Goal: Information Seeking & Learning: Find specific fact

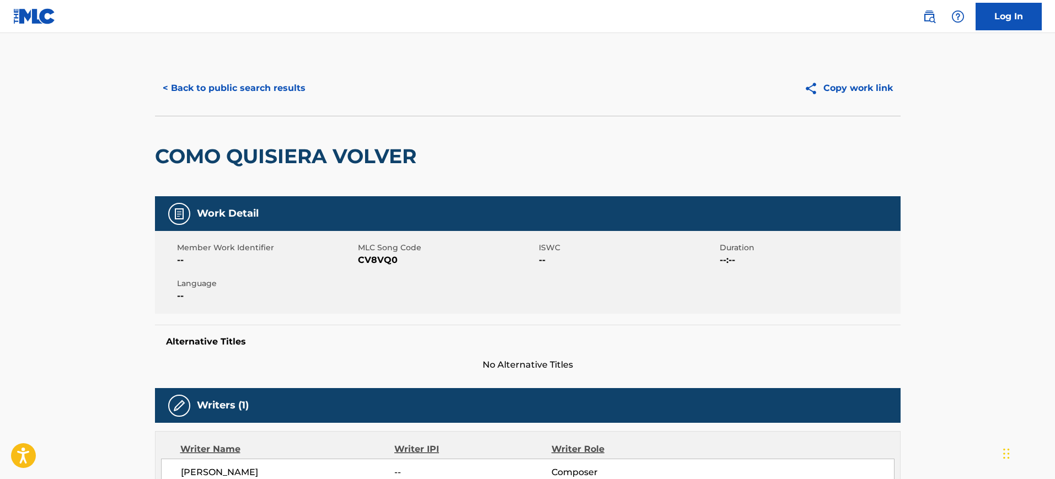
click at [243, 81] on button "< Back to public search results" at bounding box center [234, 88] width 158 height 28
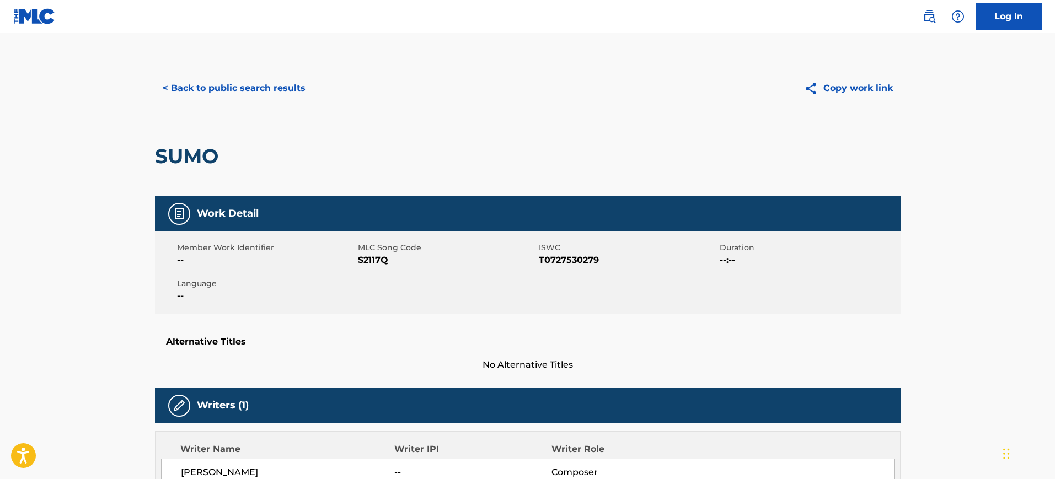
click at [257, 78] on button "< Back to public search results" at bounding box center [234, 88] width 158 height 28
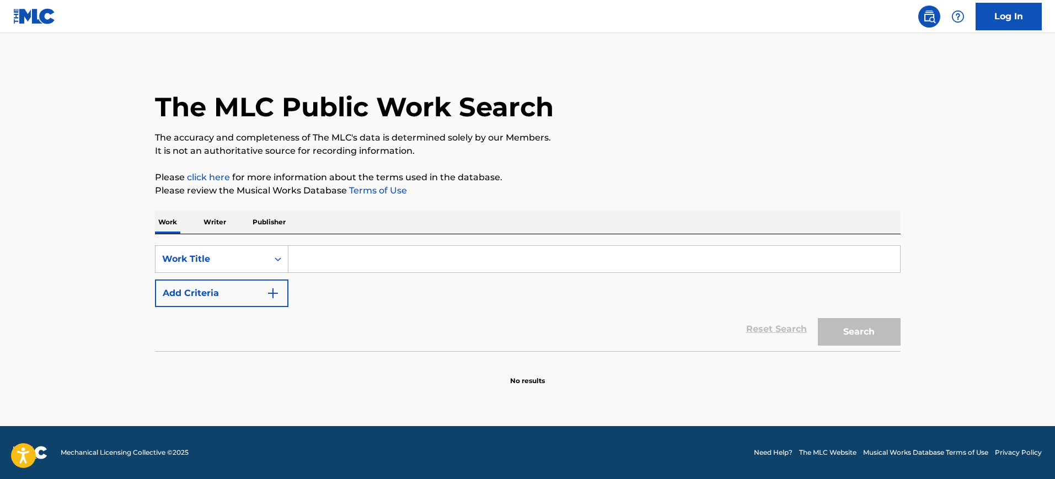
click at [357, 256] on input "Search Form" at bounding box center [594, 259] width 612 height 26
paste input "Boogie Oogie Oogie Johnson Janice Marie, Perry Kibble"
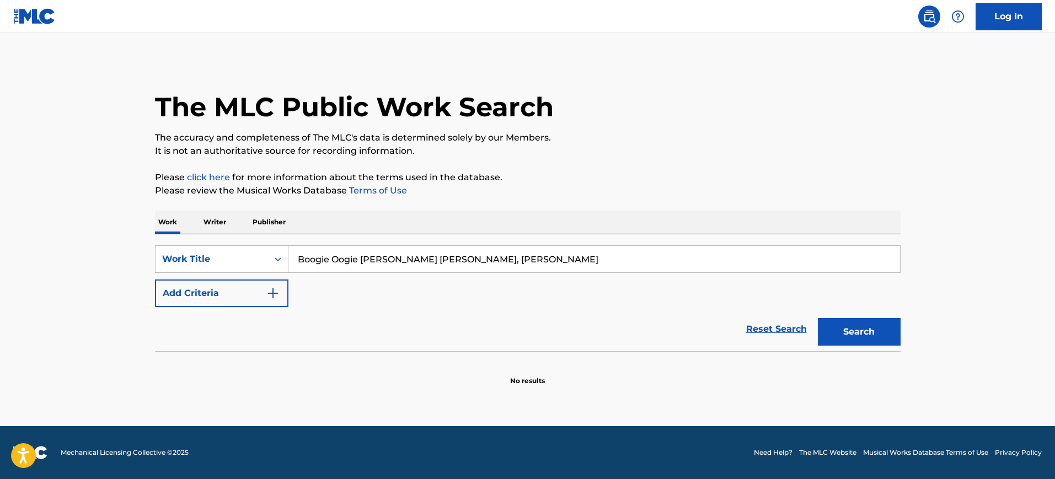
type input "Boogie Oogie Oogie Johnson Janice Marie, Perry Kibble"
click at [261, 289] on button "Add Criteria" at bounding box center [221, 294] width 133 height 28
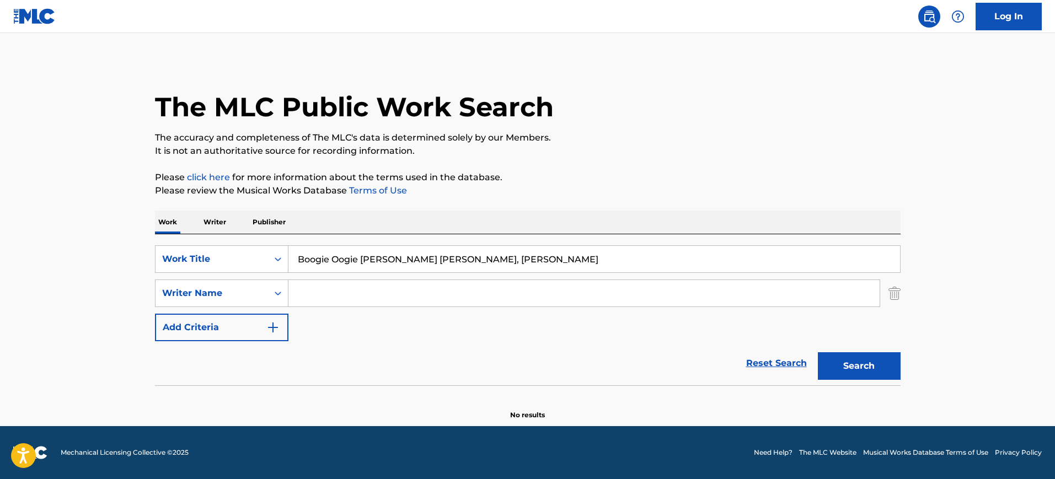
click at [327, 297] on input "Search Form" at bounding box center [583, 293] width 591 height 26
paste input "Boogie Oogie Oogie Johnson Janice Marie, Perry Kibble"
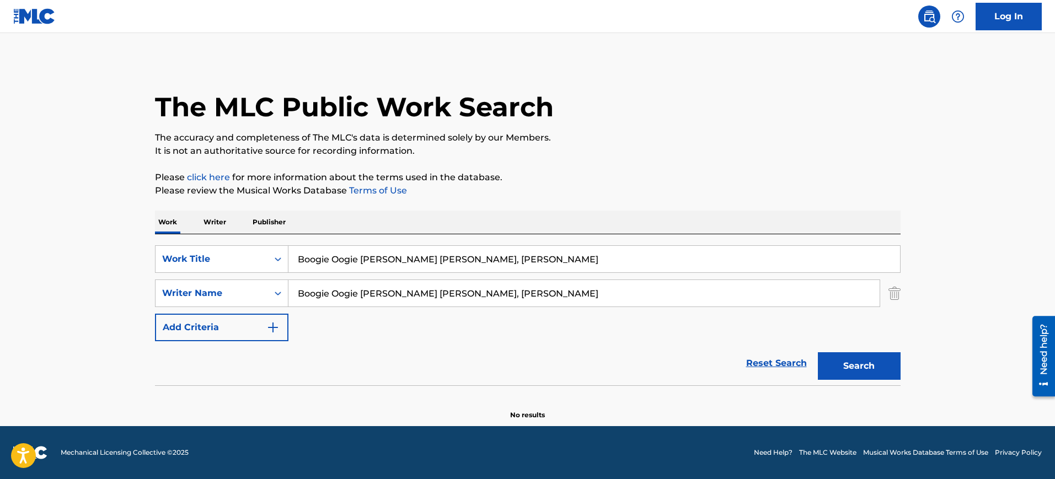
type input "Boogie Oogie Oogie Johnson Janice Marie, Perry Kibble"
drag, startPoint x: 392, startPoint y: 265, endPoint x: 635, endPoint y: 265, distance: 242.7
click at [635, 265] on input "Boogie Oogie Oogie Johnson Janice Marie, Perry Kibble" at bounding box center [594, 259] width 612 height 26
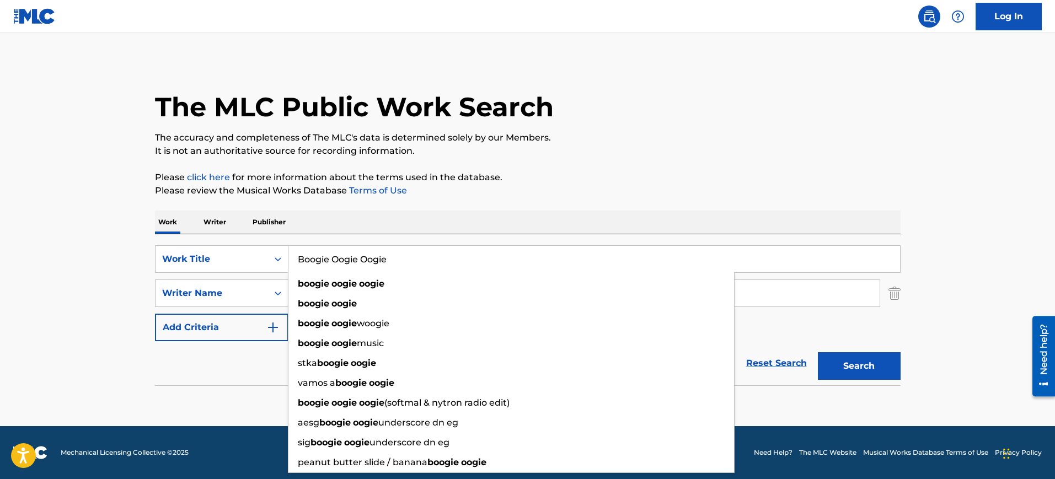
type input "Boogie Oogie Oogie"
click at [521, 200] on div "The MLC Public Work Search The accuracy and completeness of The MLC's data is d…" at bounding box center [528, 241] width 772 height 360
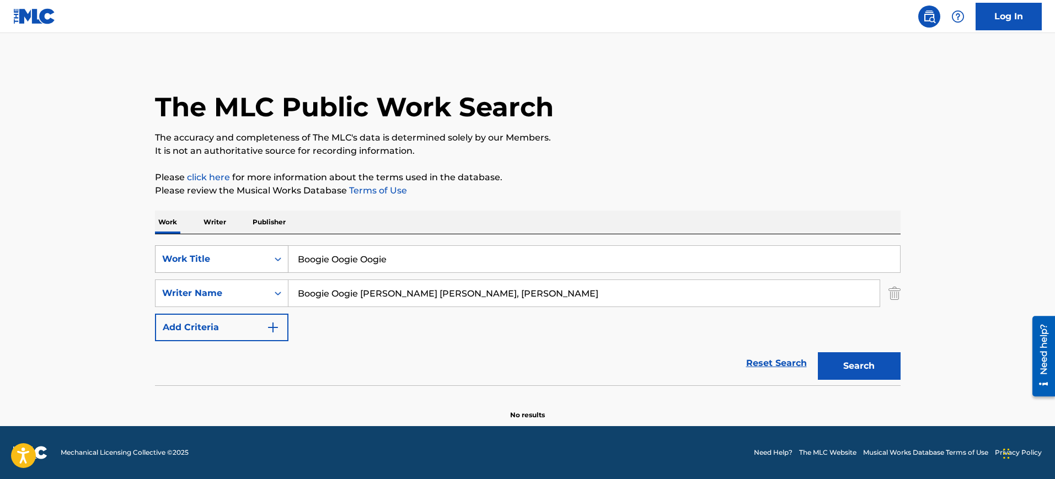
drag, startPoint x: 522, startPoint y: 293, endPoint x: 187, endPoint y: 262, distance: 336.3
click at [187, 262] on div "SearchWithCriteriab274b730-8690-4e24-aa0f-b23eec74950f Work Title Boogie Oogie …" at bounding box center [528, 293] width 746 height 96
type input "Kibble"
click at [818, 352] on button "Search" at bounding box center [859, 366] width 83 height 28
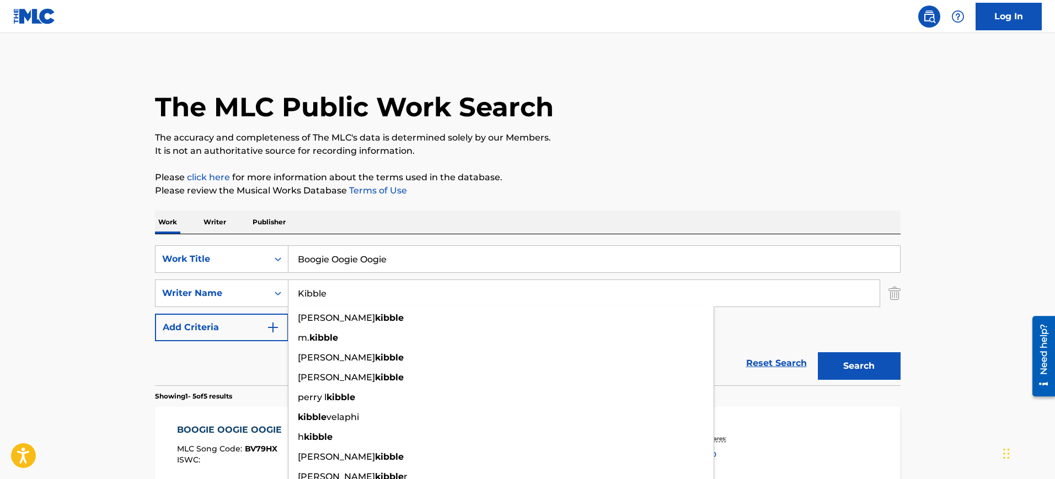
click at [551, 145] on p "It is not an authoritative source for recording information." at bounding box center [528, 151] width 746 height 13
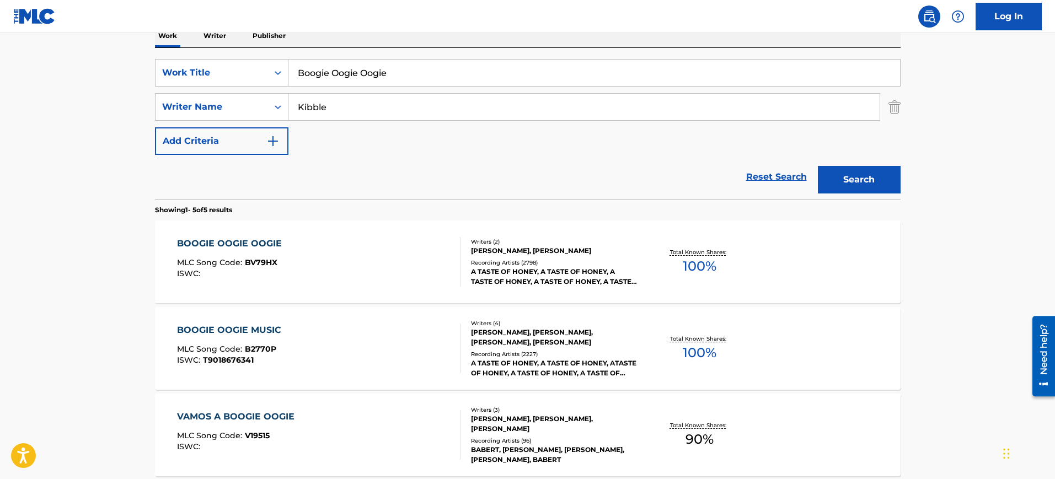
scroll to position [207, 0]
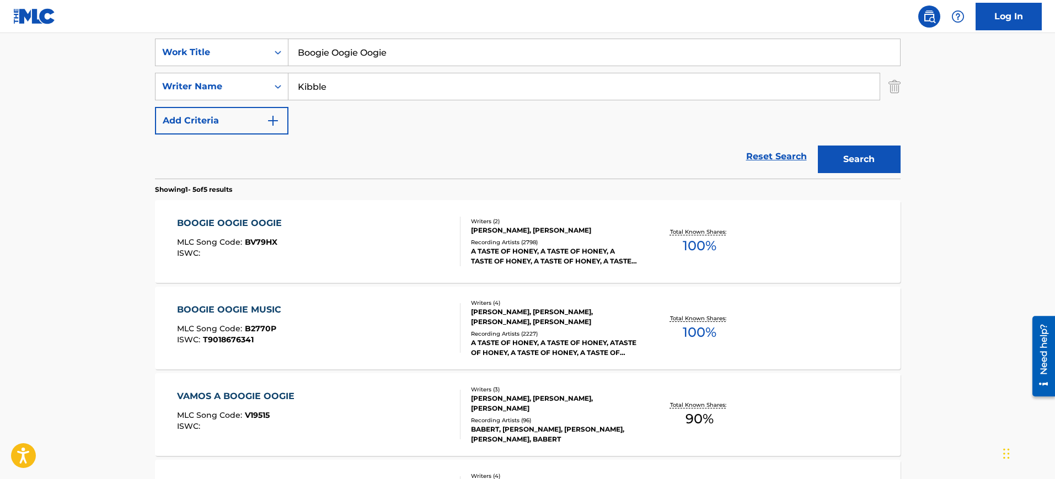
click at [303, 311] on div "BOOGIE OOGIE MUSIC MLC Song Code : B2770P ISWC : T9018676341" at bounding box center [318, 328] width 283 height 50
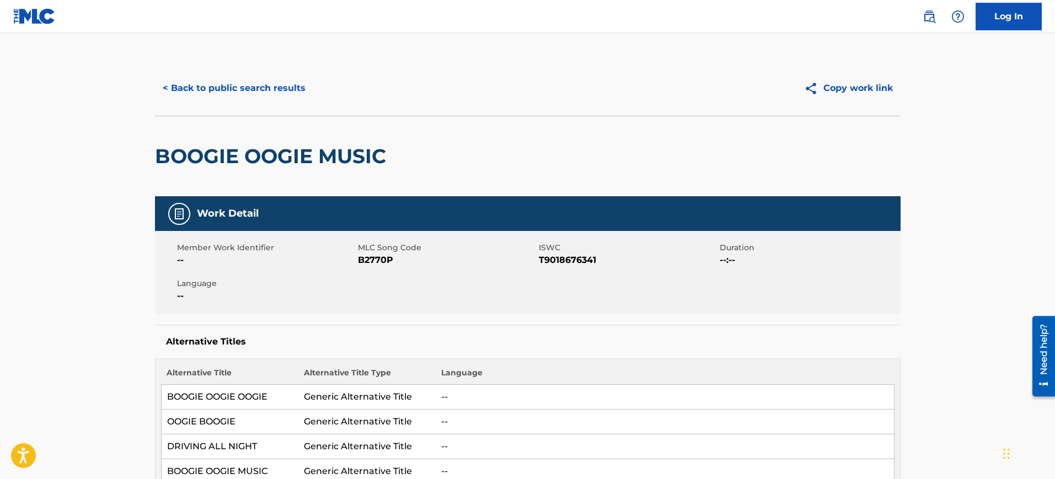
click at [284, 73] on div "< Back to public search results Copy work link" at bounding box center [528, 88] width 746 height 55
click at [282, 79] on button "< Back to public search results" at bounding box center [234, 88] width 158 height 28
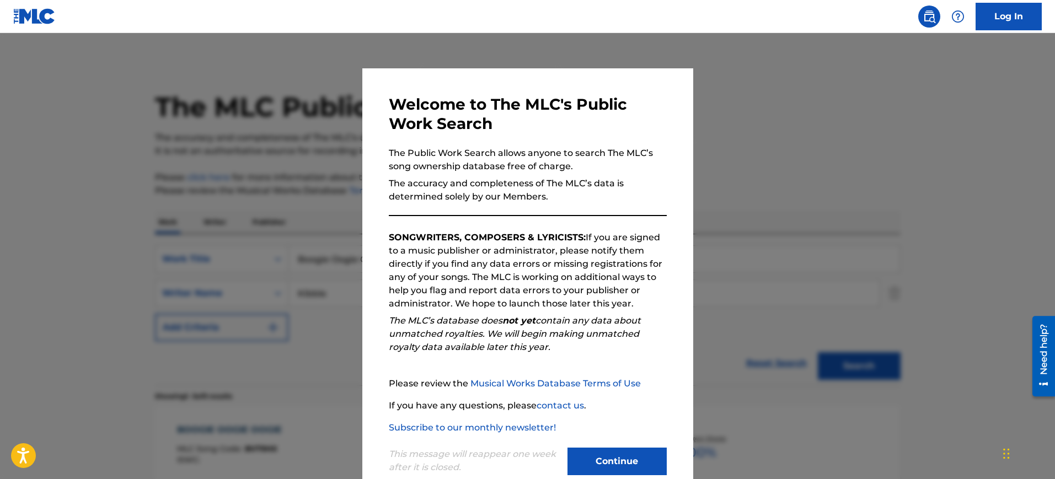
scroll to position [207, 0]
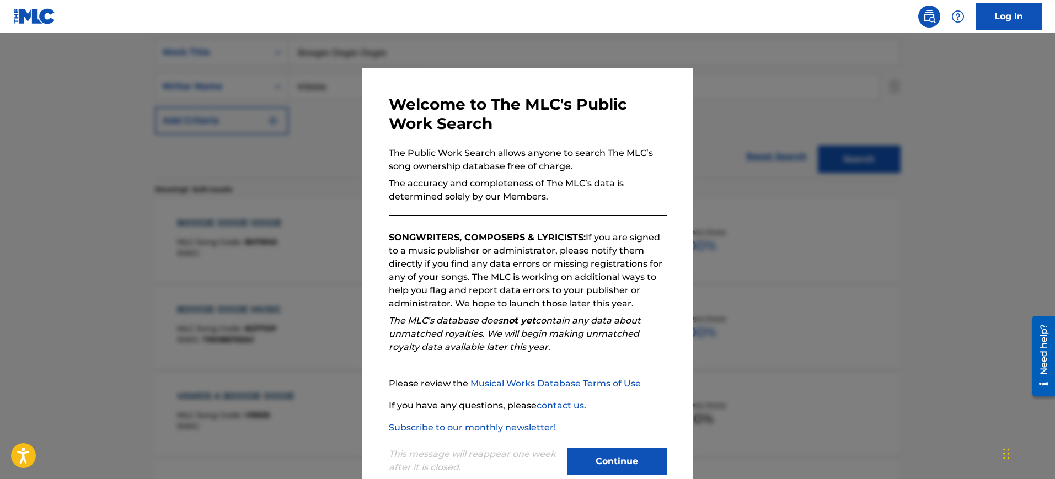
click at [713, 135] on div at bounding box center [527, 272] width 1055 height 479
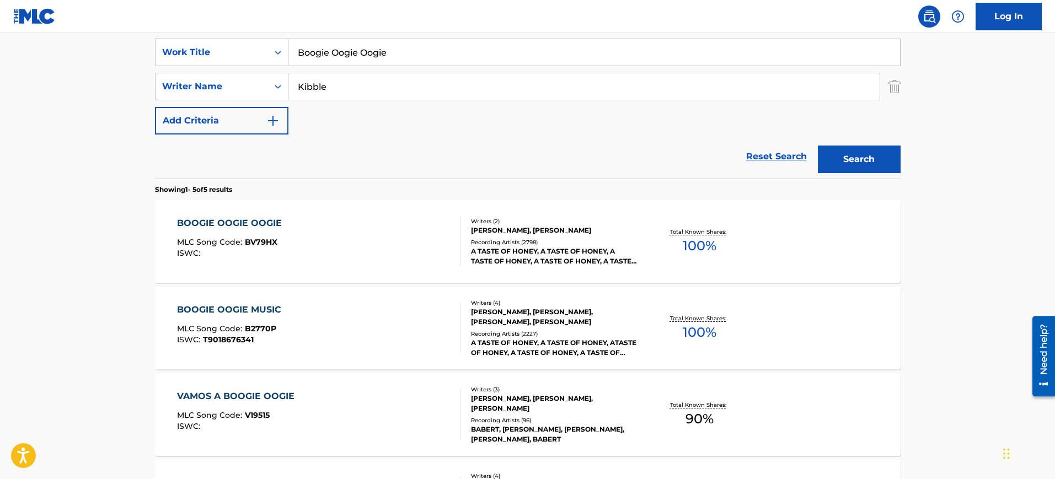
click at [408, 55] on input "Boogie Oogie Oogie" at bounding box center [594, 52] width 612 height 26
paste input "In The Still Of The Night (I'll Remember)"
type input "In The Still Of The Night (I'll Remember)"
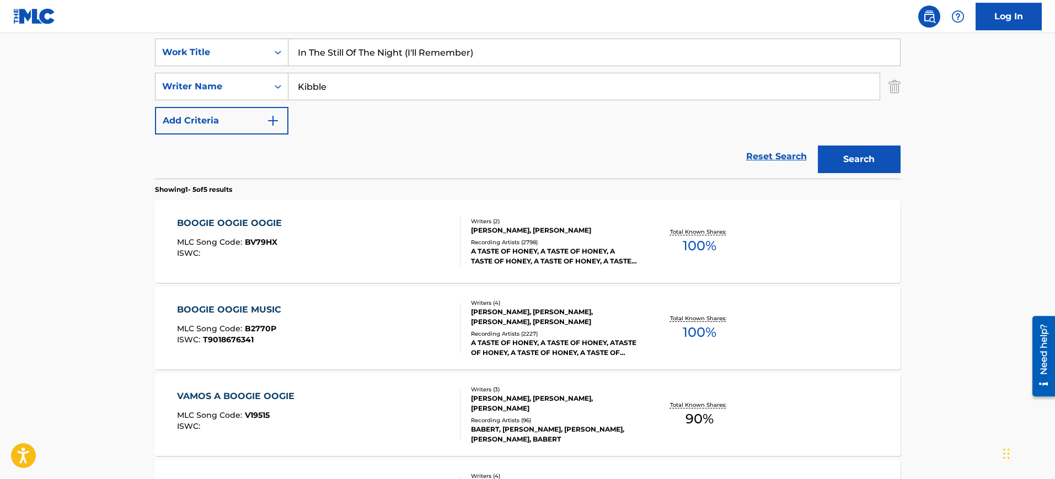
click at [340, 84] on input "Kibble" at bounding box center [583, 86] width 591 height 26
paste input "Fredericke"
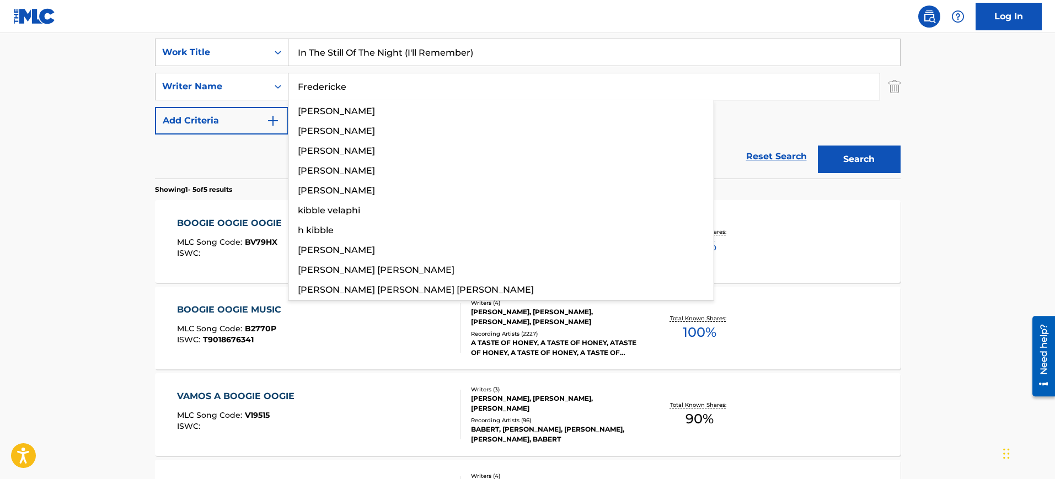
type input "Fredericke"
click at [818, 146] on button "Search" at bounding box center [859, 160] width 83 height 28
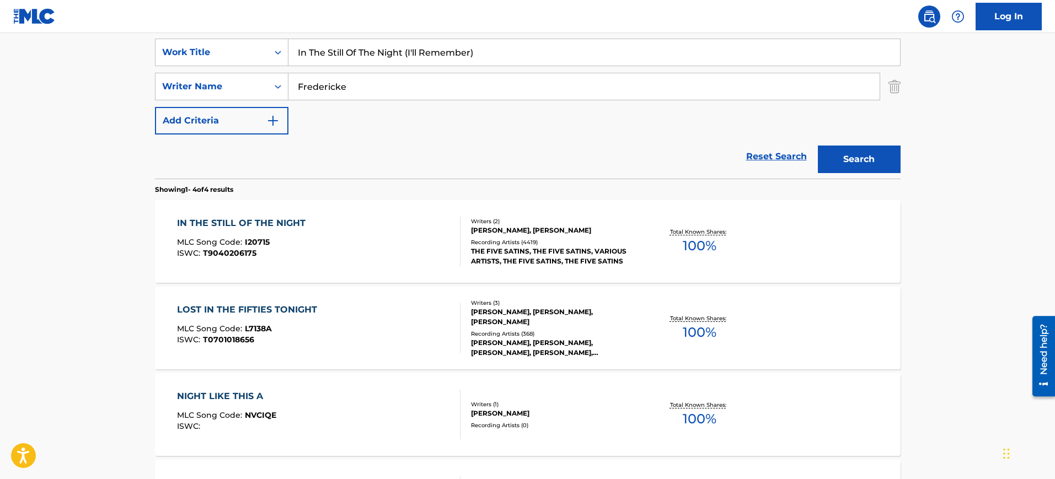
click at [414, 232] on div "IN THE STILL OF THE NIGHT MLC Song Code : I20715 ISWC : T9040206175" at bounding box center [318, 242] width 283 height 50
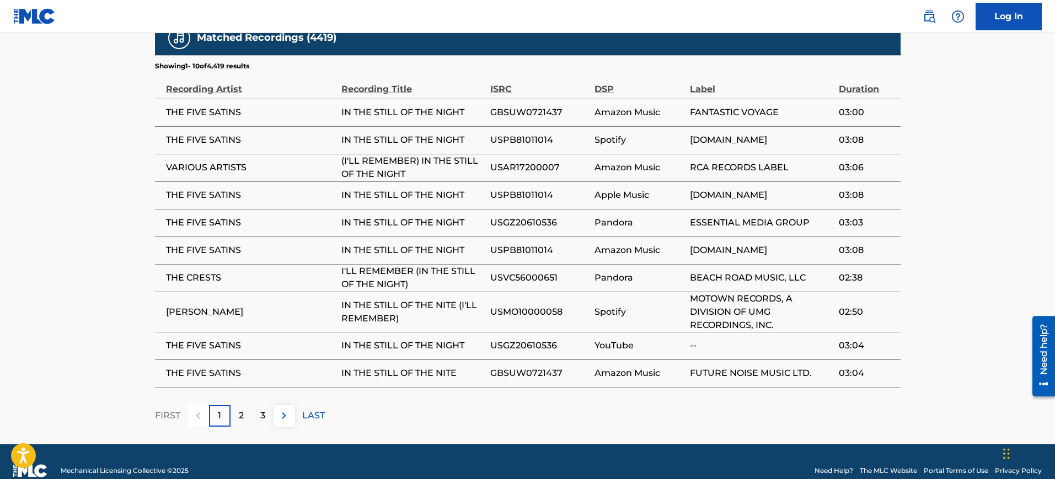
scroll to position [1089, 0]
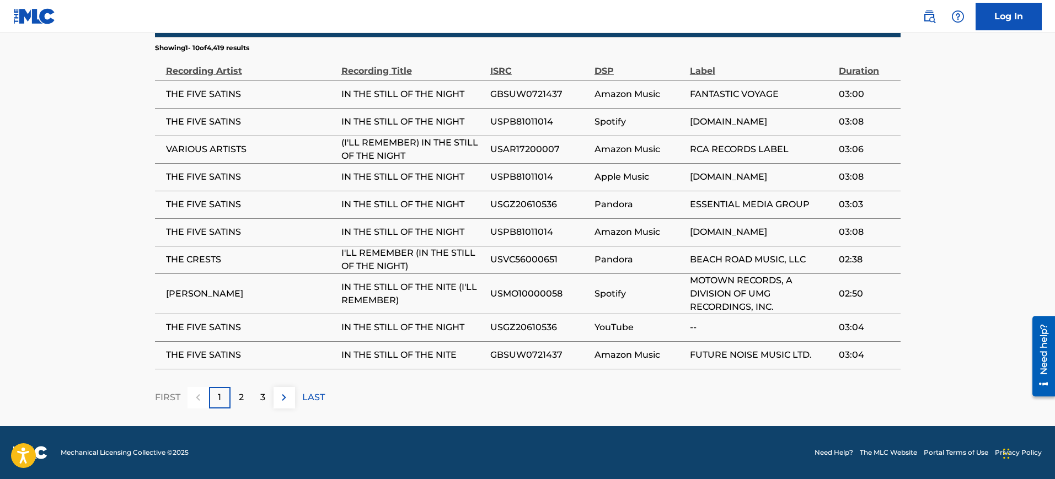
drag, startPoint x: 575, startPoint y: 36, endPoint x: 598, endPoint y: 23, distance: 26.9
click at [575, 36] on div "Matched Recordings (4419)" at bounding box center [528, 19] width 746 height 35
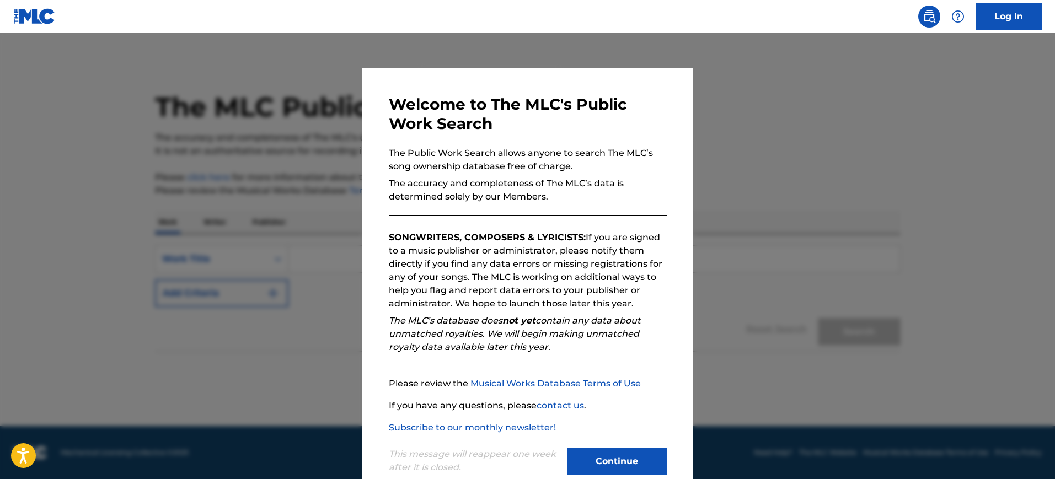
click at [709, 222] on div at bounding box center [527, 272] width 1055 height 479
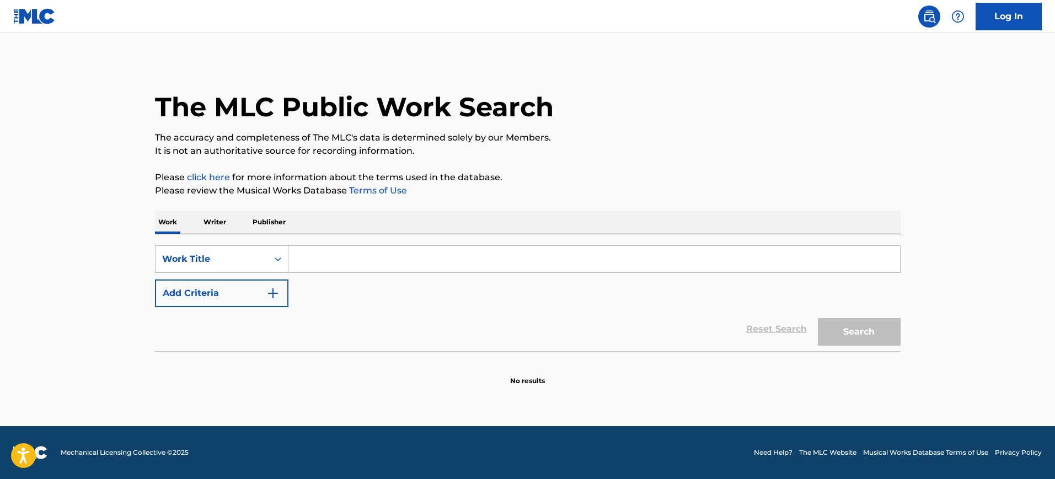
click at [304, 255] on input "Search Form" at bounding box center [594, 259] width 612 height 26
paste input "I'LL REMEMBER"
type input "I'LL REMEMBER"
click at [267, 292] on img "Search Form" at bounding box center [272, 293] width 13 height 13
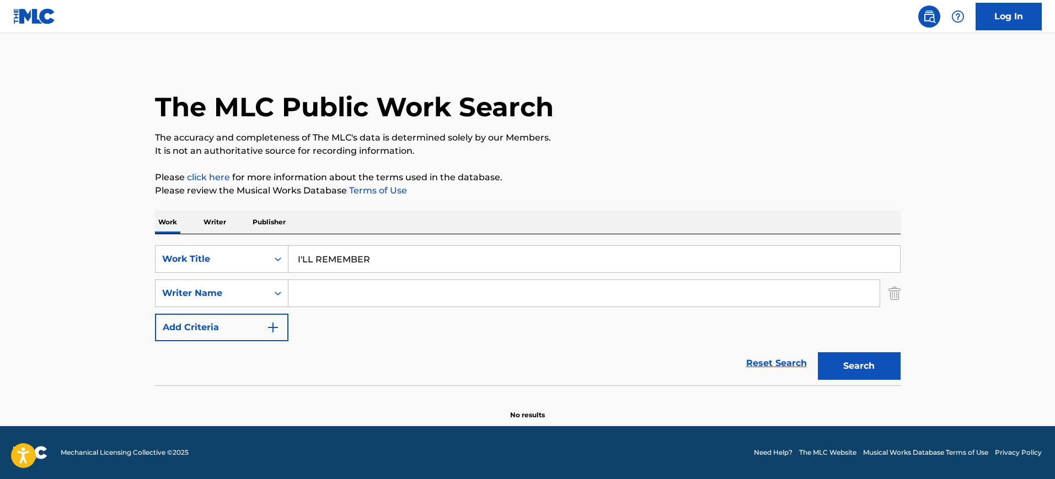
click at [328, 285] on input "Search Form" at bounding box center [583, 293] width 591 height 26
click at [359, 298] on input "Search Form" at bounding box center [583, 293] width 591 height 26
paste input "MADONNA"
type input "MADONNA"
click at [818, 352] on button "Search" at bounding box center [859, 366] width 83 height 28
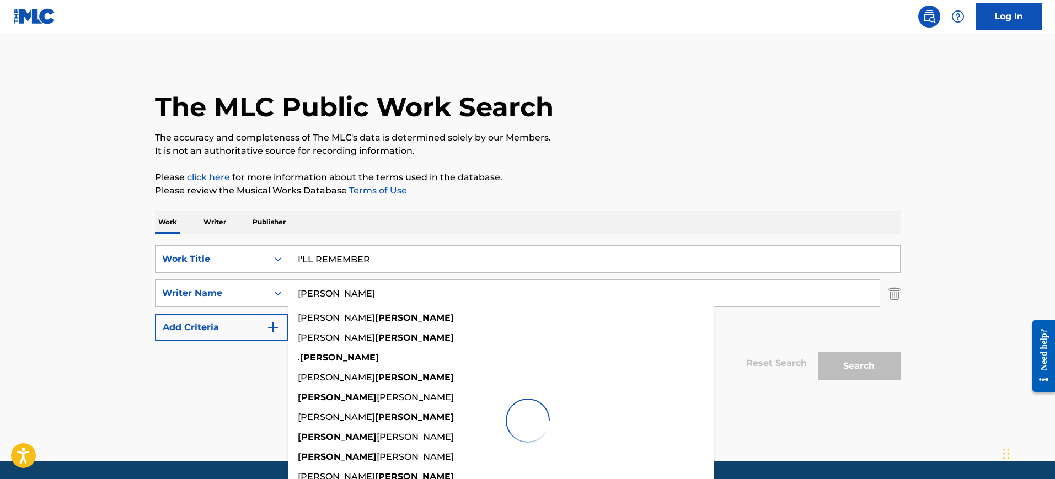
click at [442, 217] on div "Work Writer Publisher" at bounding box center [528, 222] width 746 height 23
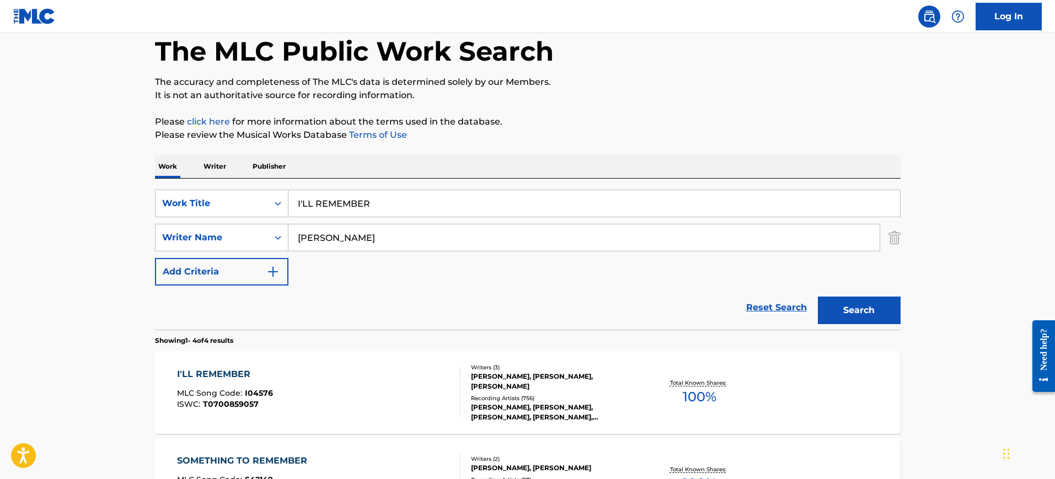
scroll to position [138, 0]
